Goal: Navigation & Orientation: Find specific page/section

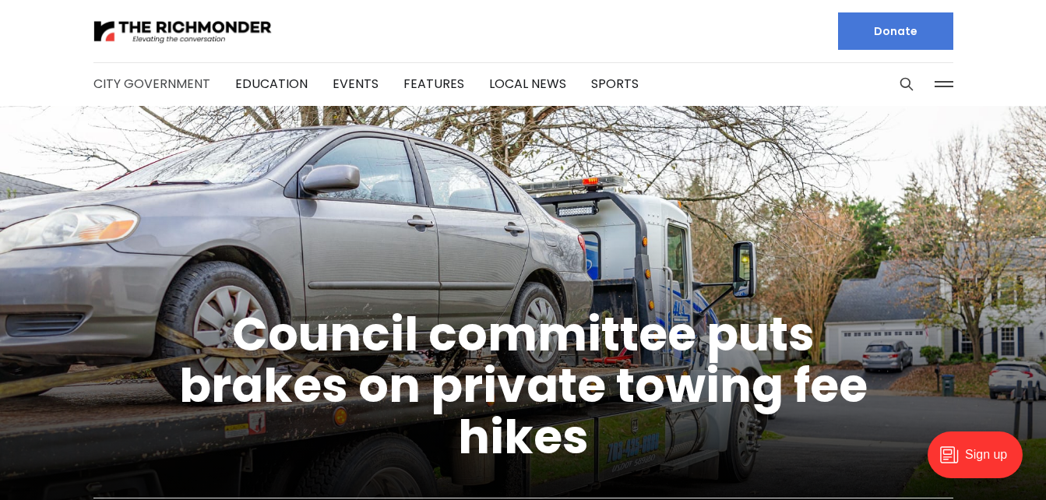
click at [163, 87] on link "City Government" at bounding box center [151, 84] width 117 height 18
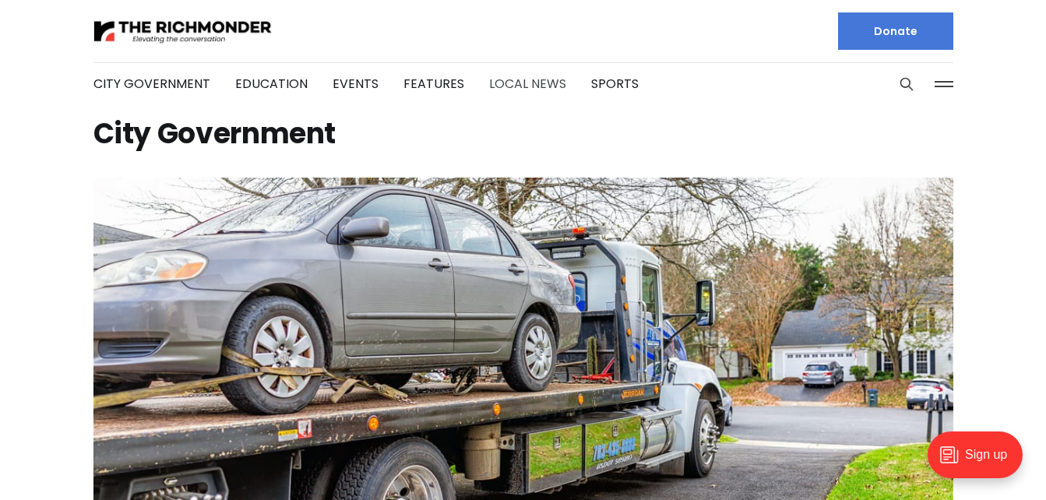
click at [520, 88] on link "Local News" at bounding box center [527, 84] width 77 height 18
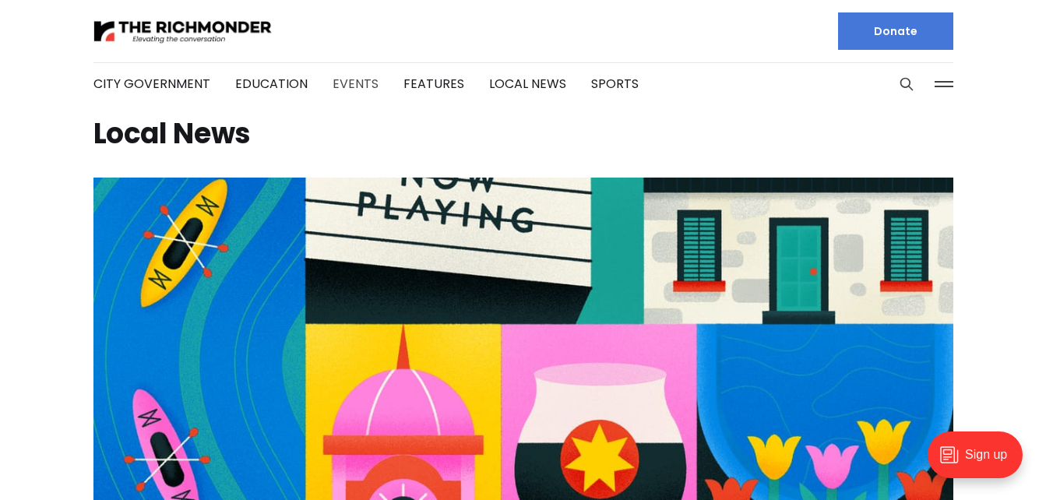
click at [351, 88] on link "Events" at bounding box center [356, 84] width 46 height 18
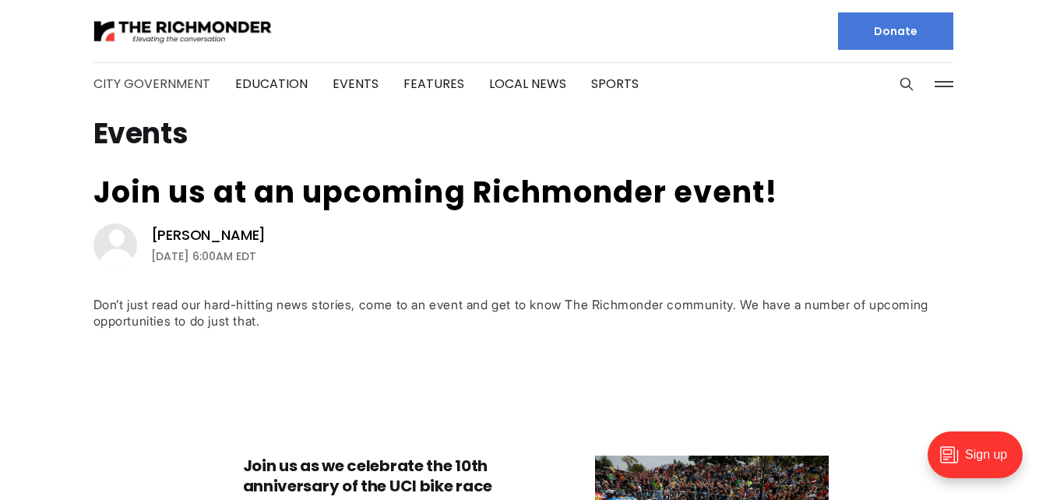
click at [145, 85] on link "City Government" at bounding box center [151, 84] width 117 height 18
